Goal: Transaction & Acquisition: Book appointment/travel/reservation

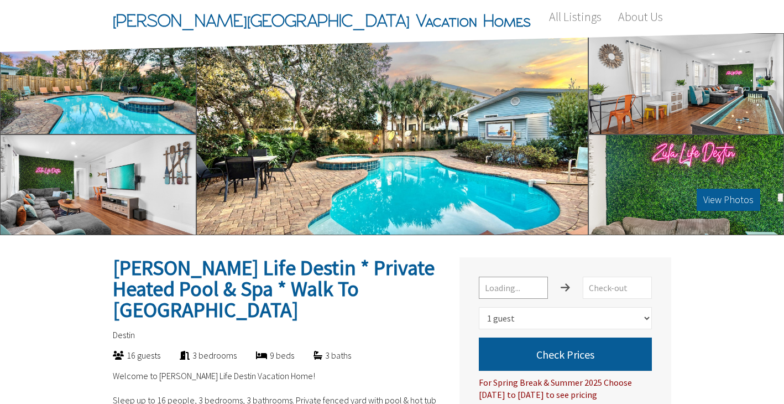
select select "1"
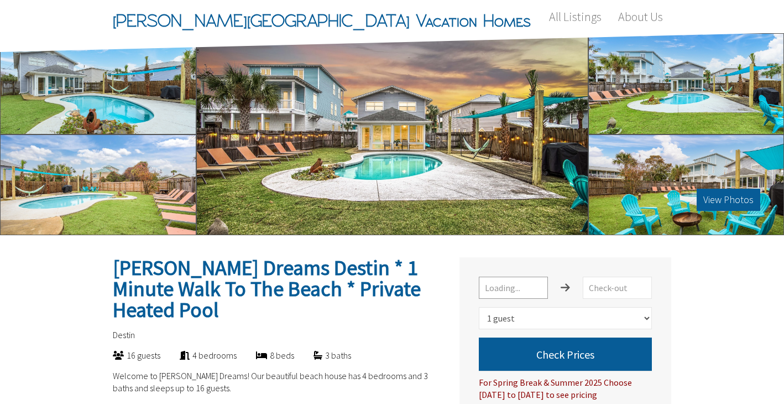
select select "1"
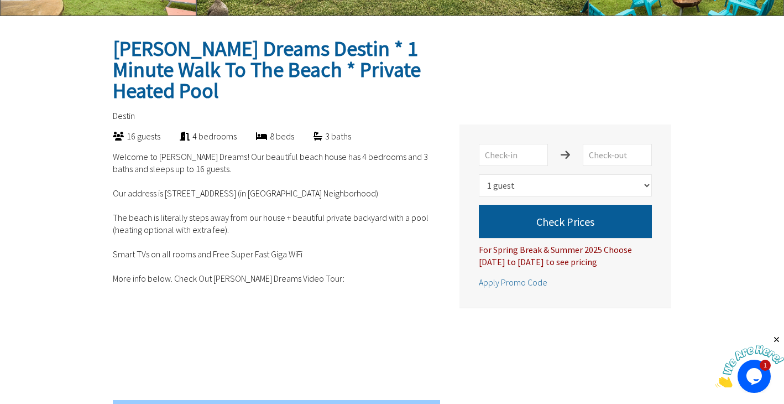
scroll to position [218, 0]
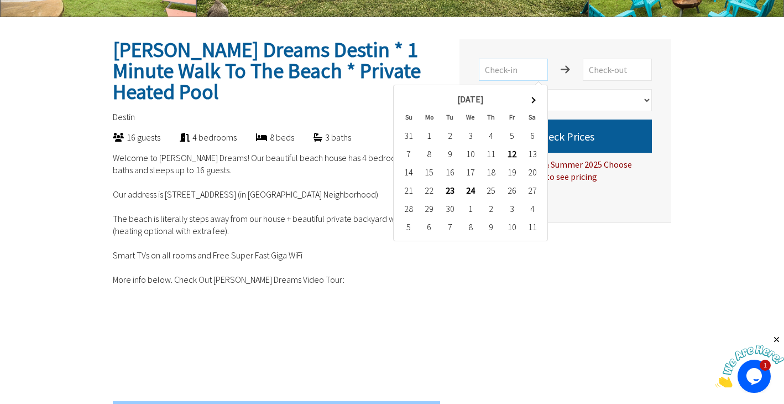
click at [502, 69] on input "text" at bounding box center [513, 70] width 69 height 22
click at [530, 98] on th at bounding box center [532, 99] width 20 height 18
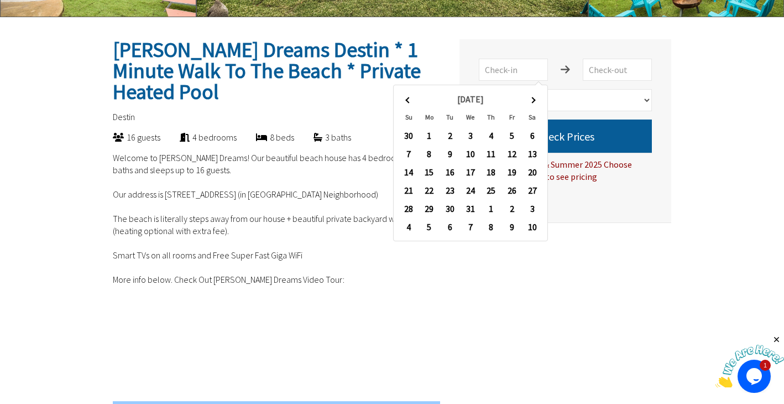
click at [530, 98] on th at bounding box center [532, 99] width 20 height 18
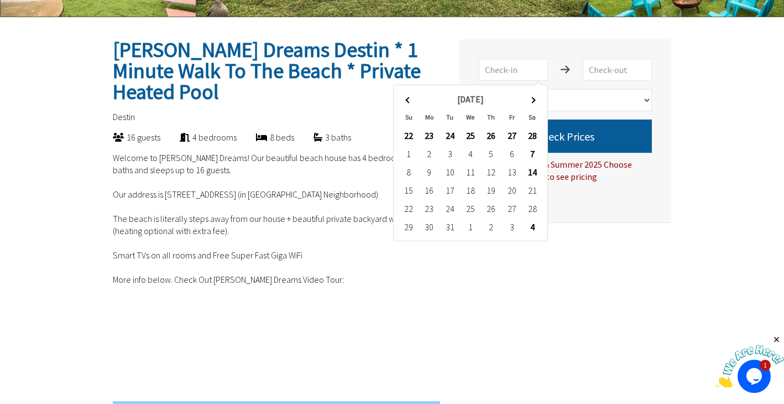
click at [530, 98] on th at bounding box center [532, 99] width 20 height 18
type input "6/6/2026"
type input "6/13/2026"
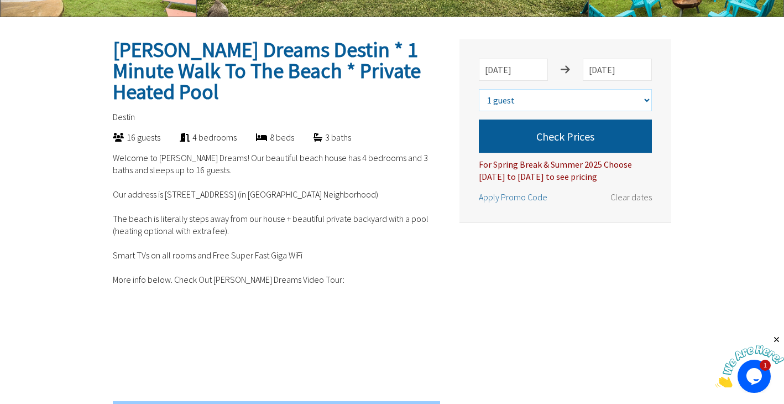
click at [597, 105] on select "Select number of guests 1 guest 2 guests 3 guests 4 guests 5 guests 6 guests 7 …" at bounding box center [565, 100] width 173 height 22
click at [479, 89] on select "Select number of guests 1 guest 2 guests 3 guests 4 guests 5 guests 6 guests 7 …" at bounding box center [565, 100] width 173 height 22
click at [551, 96] on select "Select number of guests 1 guest 2 guests 3 guests 4 guests 5 guests 6 guests 7 …" at bounding box center [565, 100] width 173 height 22
select select "16"
click at [479, 89] on select "Select number of guests 1 guest 2 guests 3 guests 4 guests 5 guests 6 guests 7 …" at bounding box center [565, 100] width 173 height 22
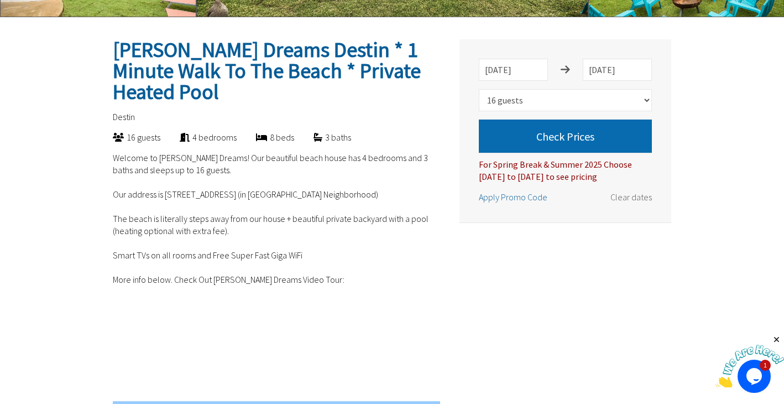
click at [553, 136] on button "Check Prices" at bounding box center [565, 135] width 173 height 33
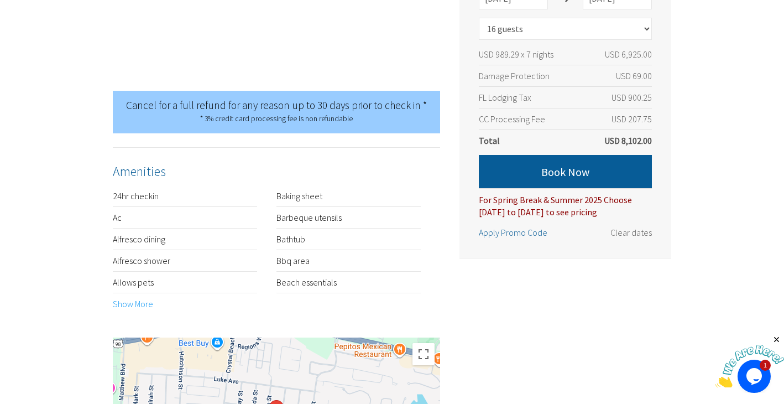
scroll to position [532, 0]
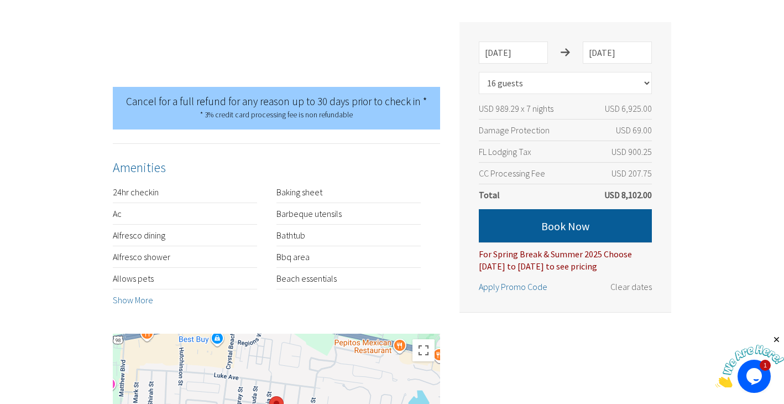
click at [144, 294] on link "Show More" at bounding box center [133, 299] width 40 height 11
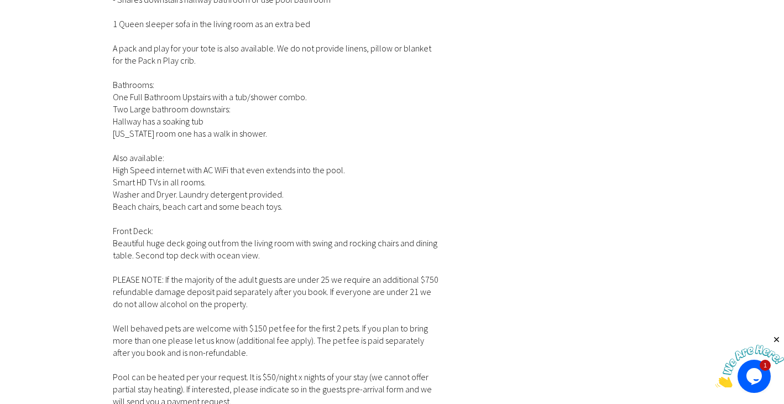
scroll to position [2331, 0]
drag, startPoint x: 247, startPoint y: 272, endPoint x: 97, endPoint y: 236, distance: 154.3
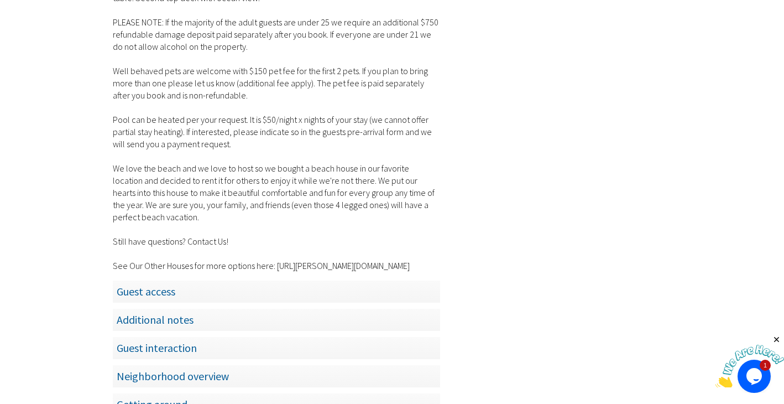
scroll to position [2617, 0]
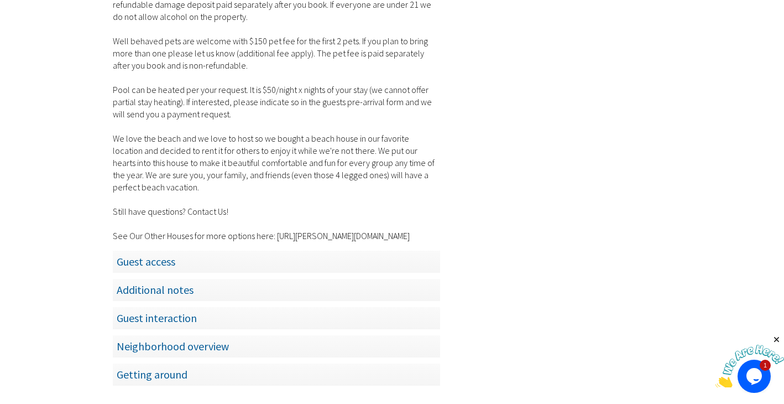
click at [157, 250] on span "Guest access" at bounding box center [276, 261] width 327 height 23
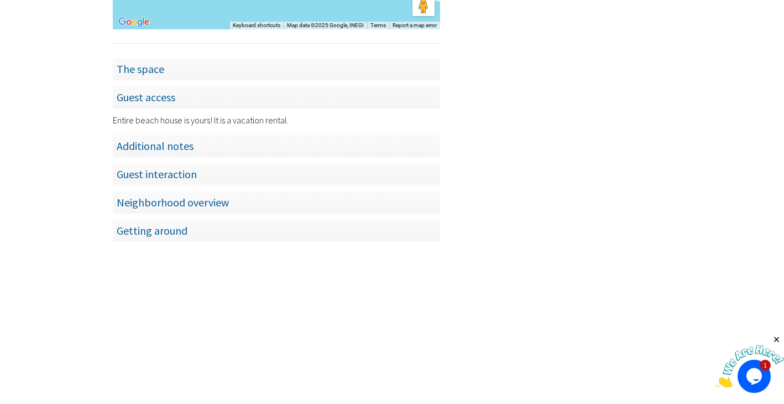
scroll to position [1713, 0]
click at [156, 191] on span "Neighborhood overview" at bounding box center [276, 202] width 327 height 23
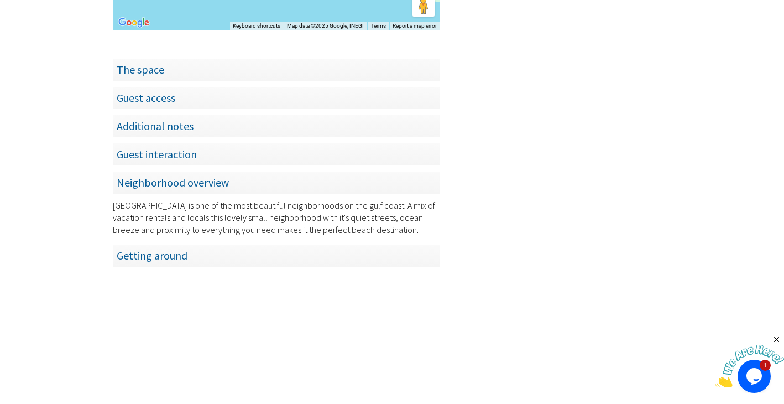
click at [156, 143] on span "Guest interaction" at bounding box center [276, 154] width 327 height 23
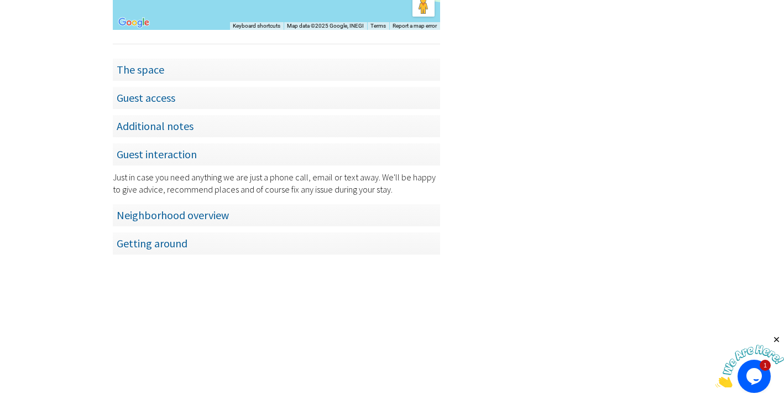
click at [154, 114] on span "Additional notes" at bounding box center [276, 125] width 327 height 23
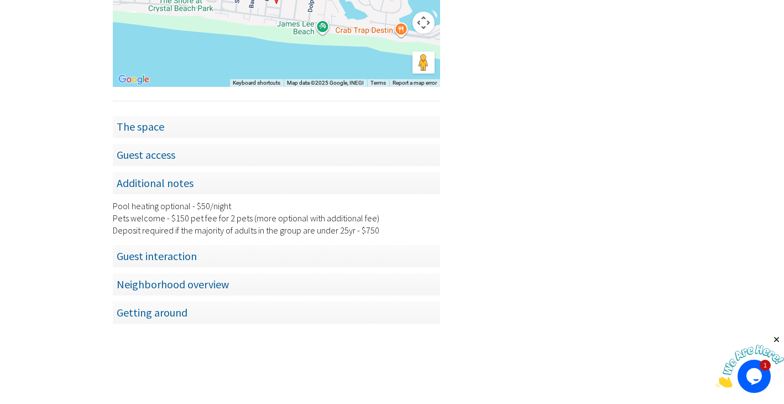
scroll to position [1653, 0]
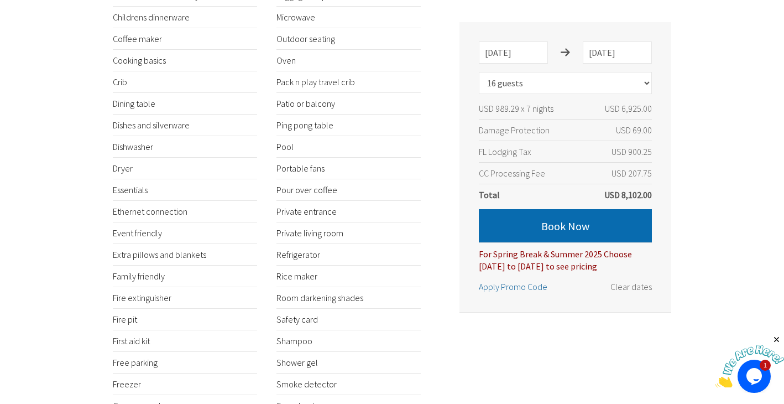
click at [531, 219] on button "Book Now" at bounding box center [565, 225] width 173 height 33
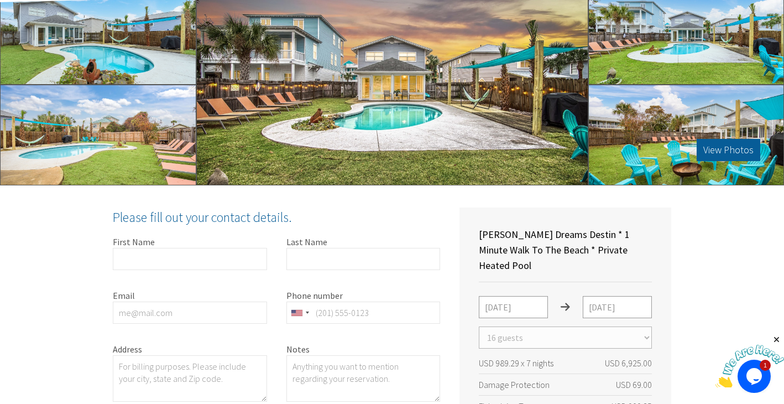
scroll to position [0, 0]
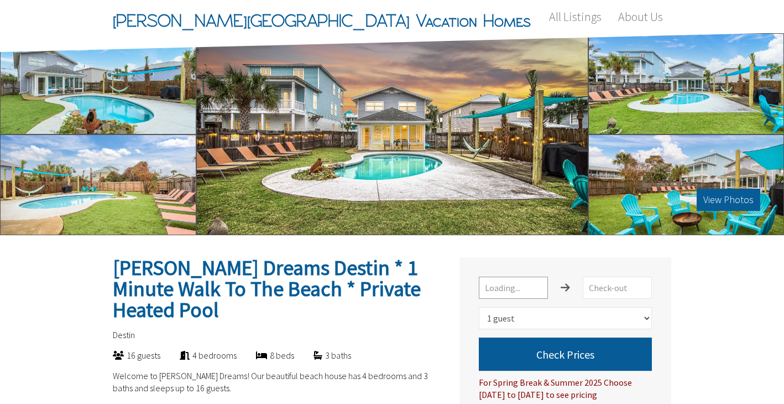
select select "1"
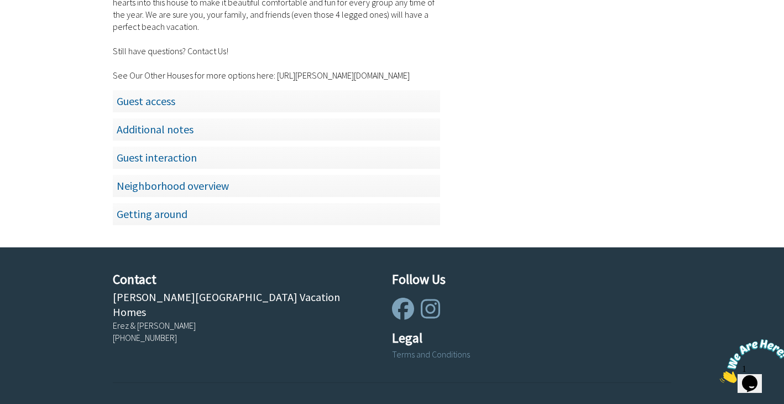
scroll to position [2091, 0]
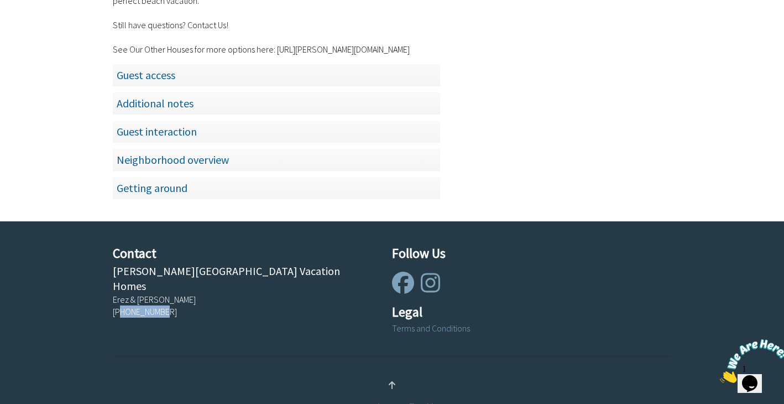
drag, startPoint x: 165, startPoint y: 267, endPoint x: 120, endPoint y: 268, distance: 44.8
click at [120, 305] on div "[PHONE_NUMBER]" at bounding box center [243, 311] width 260 height 12
copy div "8502708630"
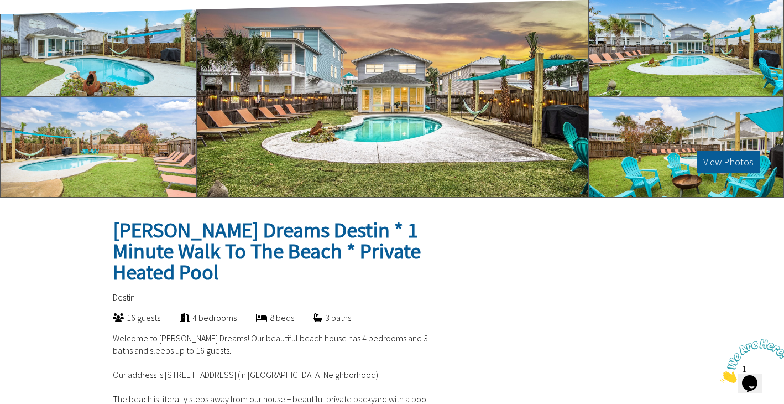
scroll to position [0, 0]
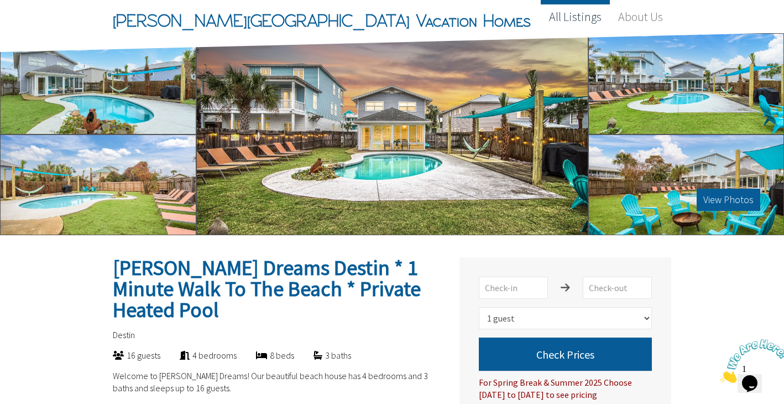
click at [570, 26] on link "All Listings" at bounding box center [575, 16] width 69 height 33
select select "1"
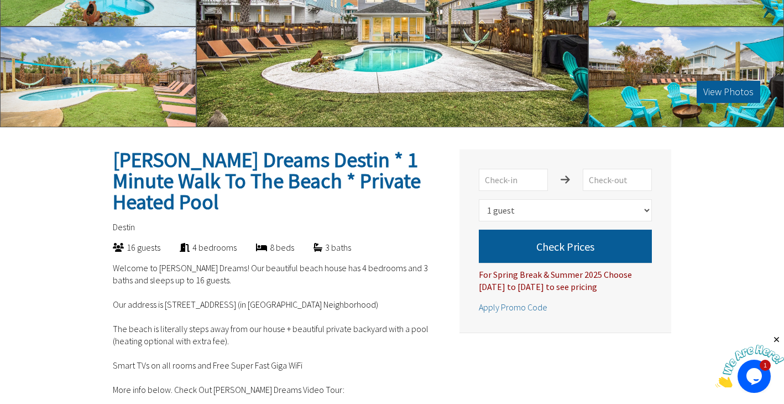
scroll to position [128, 0]
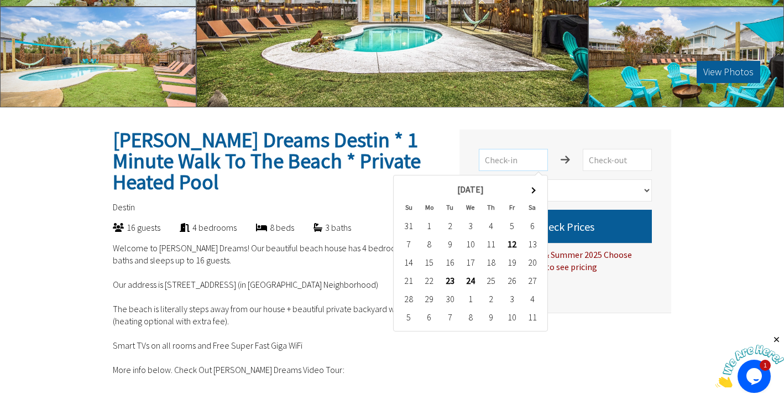
click at [529, 163] on input "text" at bounding box center [513, 160] width 69 height 22
click at [536, 185] on th at bounding box center [532, 189] width 20 height 18
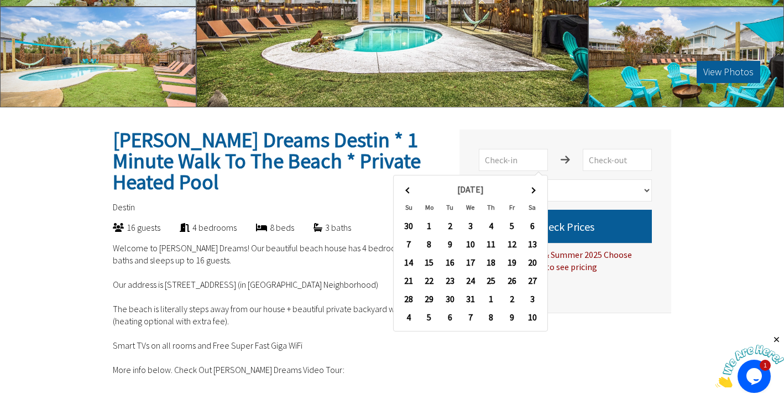
click at [536, 185] on th at bounding box center [532, 189] width 20 height 18
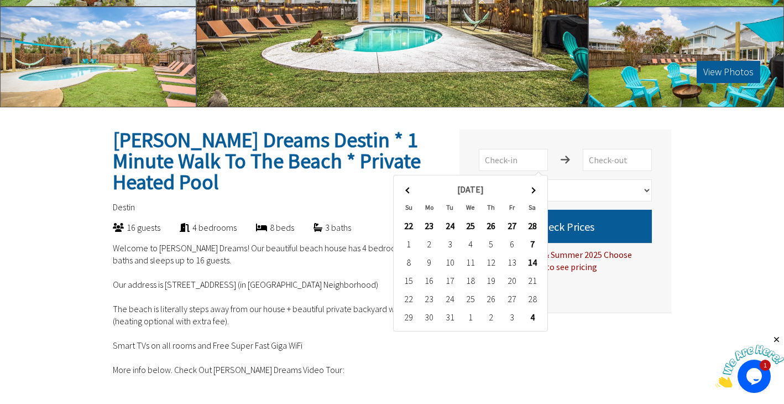
click at [536, 185] on th at bounding box center [532, 189] width 20 height 18
type input "6/6/2026"
type input "6/13/2026"
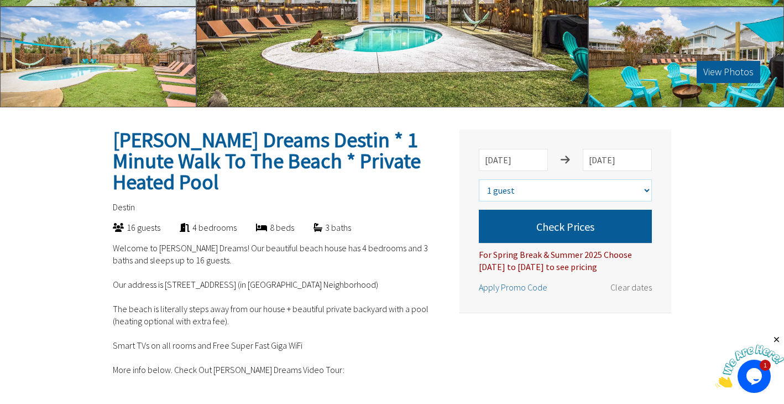
click at [583, 199] on select "Select number of guests 1 guest 2 guests 3 guests 4 guests 5 guests 6 guests 7 …" at bounding box center [565, 190] width 173 height 22
select select "16"
click at [479, 179] on select "Select number of guests 1 guest 2 guests 3 guests 4 guests 5 guests 6 guests 7 …" at bounding box center [565, 190] width 173 height 22
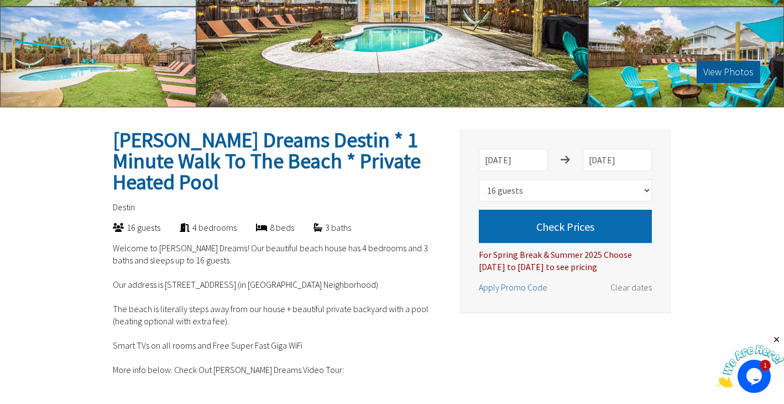
click at [554, 227] on button "Check Prices" at bounding box center [565, 226] width 173 height 33
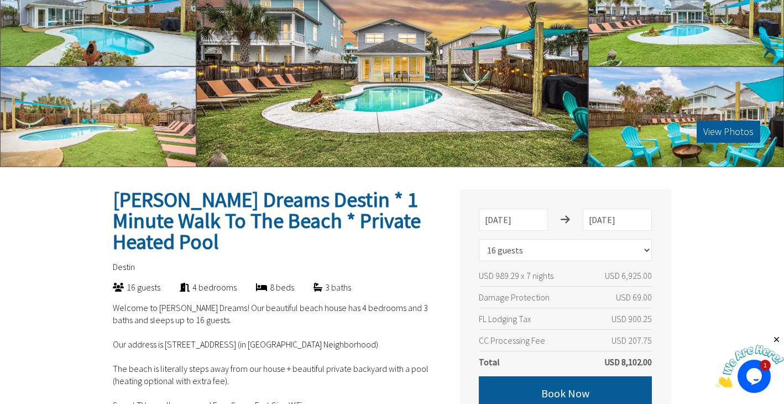
scroll to position [0, 0]
